Goal: Information Seeking & Learning: Learn about a topic

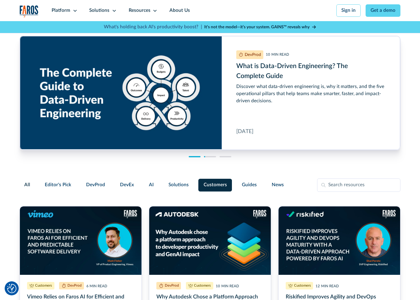
click at [143, 159] on div "DevProd 12 MIN READ Winning Over AI's Biggest Holdouts: How Engineering Leaders…" at bounding box center [210, 92] width 381 height 143
click at [211, 156] on div at bounding box center [210, 156] width 12 height 1
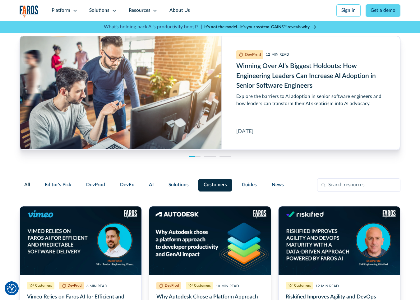
click at [293, 159] on div "DevProd 12 MIN READ Winning Over AI's Biggest Holdouts: How Engineering Leaders…" at bounding box center [210, 92] width 381 height 143
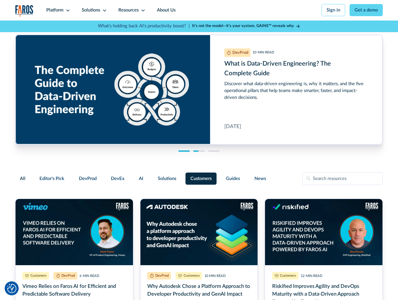
click at [16, 157] on div "DevProd 12 MIN READ Winning Over AI's Biggest Holdouts: How Engineering Leaders…" at bounding box center [199, 90] width 368 height 138
click at [83, 182] on label "DevProd" at bounding box center [88, 179] width 28 height 12
click at [73, 176] on input "DevProd" at bounding box center [73, 176] width 0 height 0
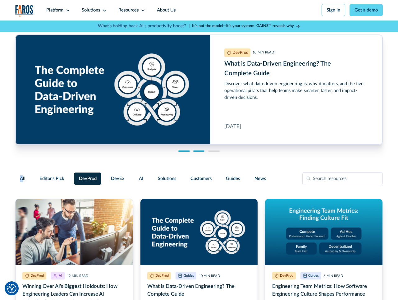
click at [21, 178] on span "All" at bounding box center [23, 178] width 6 height 7
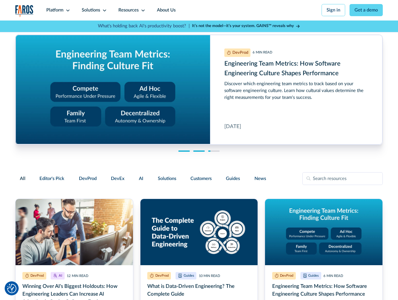
click at [23, 177] on span "All" at bounding box center [23, 178] width 6 height 7
click at [20, 175] on input "All" at bounding box center [20, 175] width 0 height 0
click at [51, 176] on span "Editor's Pick" at bounding box center [51, 178] width 25 height 7
click at [33, 176] on input "Editor's Pick" at bounding box center [33, 176] width 0 height 0
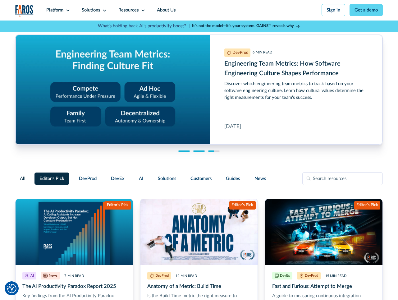
click at [101, 178] on div "Editor's Pick DevProd DevEx AI Solutions Customers Guides News" at bounding box center [153, 179] width 236 height 12
click at [91, 177] on span "DevProd" at bounding box center [88, 178] width 18 height 7
click at [73, 176] on input "DevProd" at bounding box center [73, 176] width 0 height 0
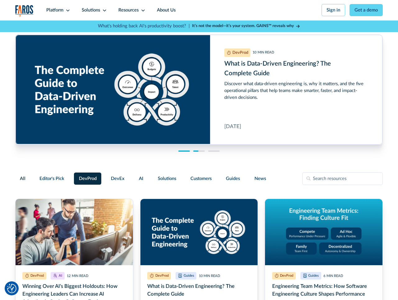
click at [200, 150] on div "DevProd 12 MIN READ Winning Over AI's Biggest Holdouts: How Engineering Leaders…" at bounding box center [199, 90] width 368 height 138
click at [204, 152] on div "DevProd 12 MIN READ Winning Over AI's Biggest Holdouts: How Engineering Leaders…" at bounding box center [199, 90] width 368 height 138
click at [202, 152] on div "DevProd 12 MIN READ Winning Over AI's Biggest Holdouts: How Engineering Leaders…" at bounding box center [199, 90] width 368 height 138
click at [213, 152] on div "DevProd 12 MIN READ Winning Over AI's Biggest Holdouts: How Engineering Leaders…" at bounding box center [199, 90] width 368 height 138
click at [213, 150] on div "DevProd 12 MIN READ Winning Over AI's Biggest Holdouts: How Engineering Leaders…" at bounding box center [199, 90] width 368 height 138
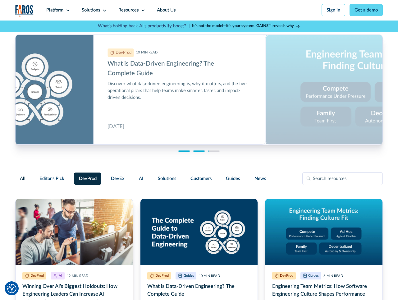
click at [216, 151] on div at bounding box center [214, 151] width 12 height 1
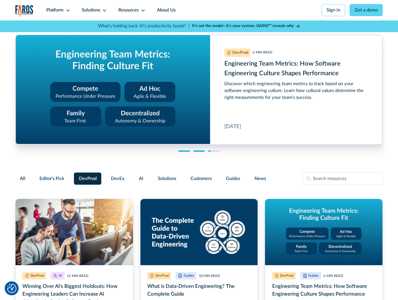
click at [250, 154] on div "DevProd 12 MIN READ Winning Over AI's Biggest Holdouts: How Engineering Leaders…" at bounding box center [199, 90] width 368 height 138
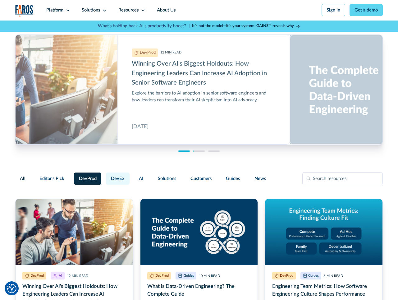
click at [107, 177] on label "DevEx" at bounding box center [118, 179] width 24 height 12
click at [105, 176] on input "DevEx" at bounding box center [105, 176] width 0 height 0
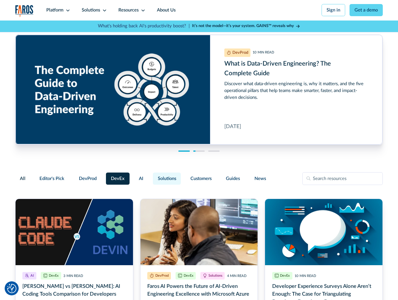
click at [162, 173] on label "Solutions" at bounding box center [167, 179] width 28 height 12
click at [152, 176] on input "Solutions" at bounding box center [152, 176] width 0 height 0
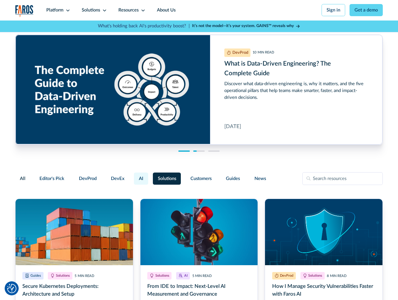
click at [144, 178] on label "AI" at bounding box center [141, 179] width 14 height 12
click at [133, 176] on input "AI" at bounding box center [133, 176] width 0 height 0
